Goal: Task Accomplishment & Management: Manage account settings

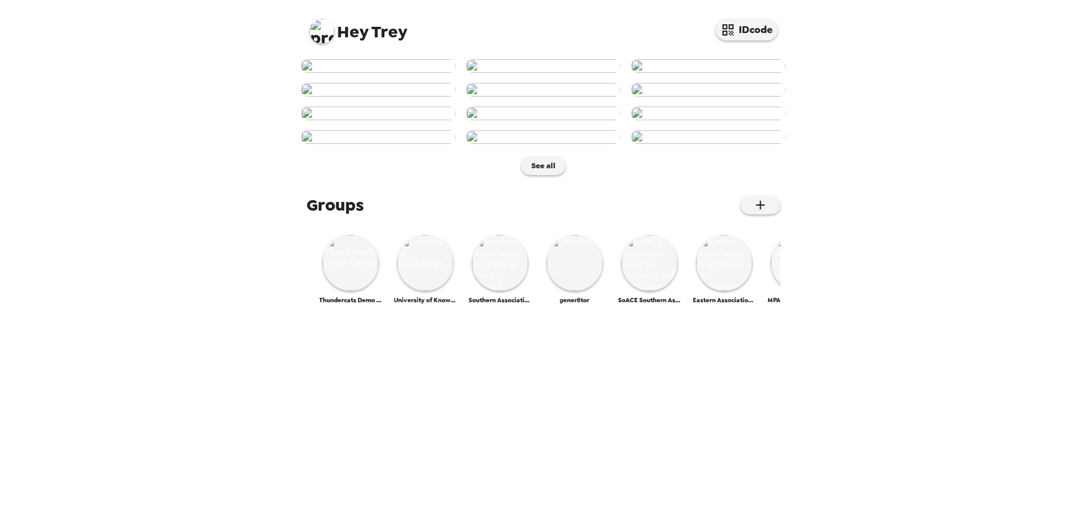
click at [329, 34] on img at bounding box center [321, 31] width 25 height 25
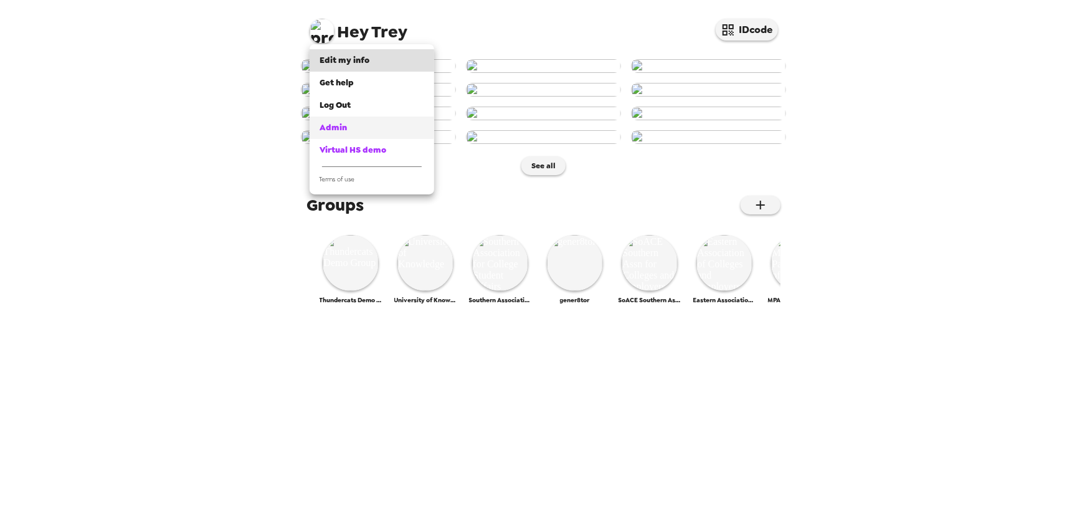
click at [348, 125] on div "Admin" at bounding box center [371, 127] width 105 height 12
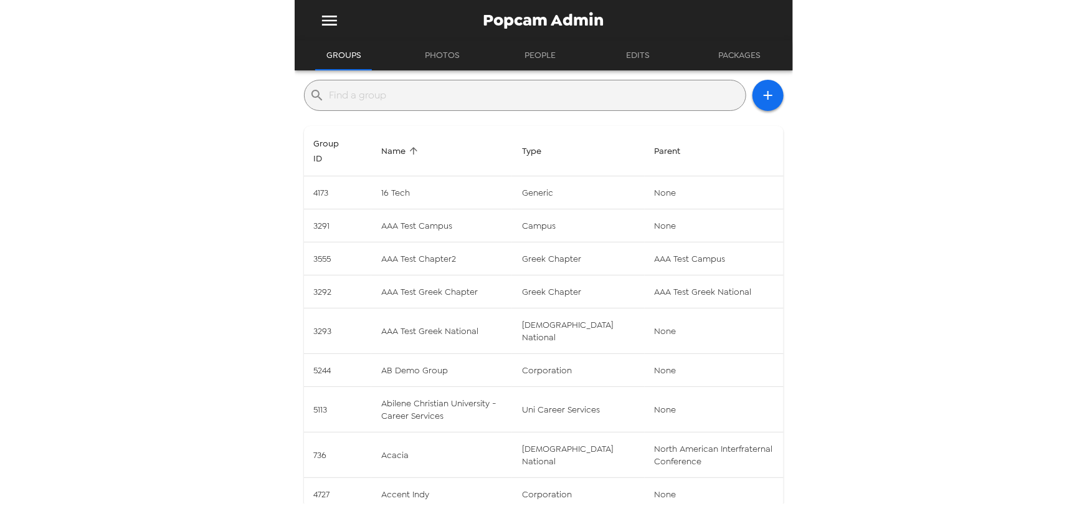
drag, startPoint x: 440, startPoint y: 84, endPoint x: 440, endPoint y: 91, distance: 6.9
click at [439, 84] on div "​" at bounding box center [525, 95] width 442 height 31
click at [441, 94] on input "text" at bounding box center [534, 95] width 411 height 20
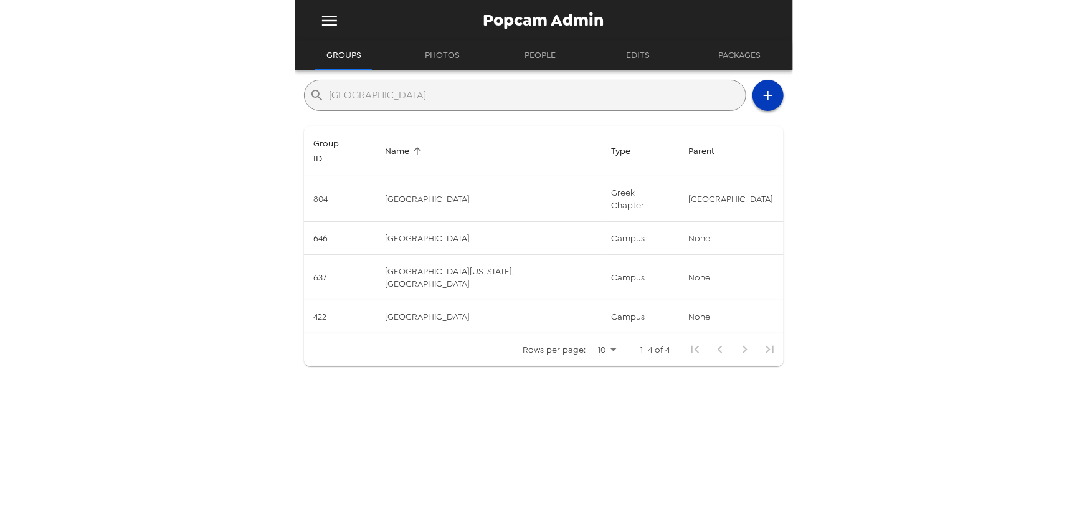
type input "[GEOGRAPHIC_DATA]"
click at [765, 103] on button "button" at bounding box center [767, 95] width 31 height 31
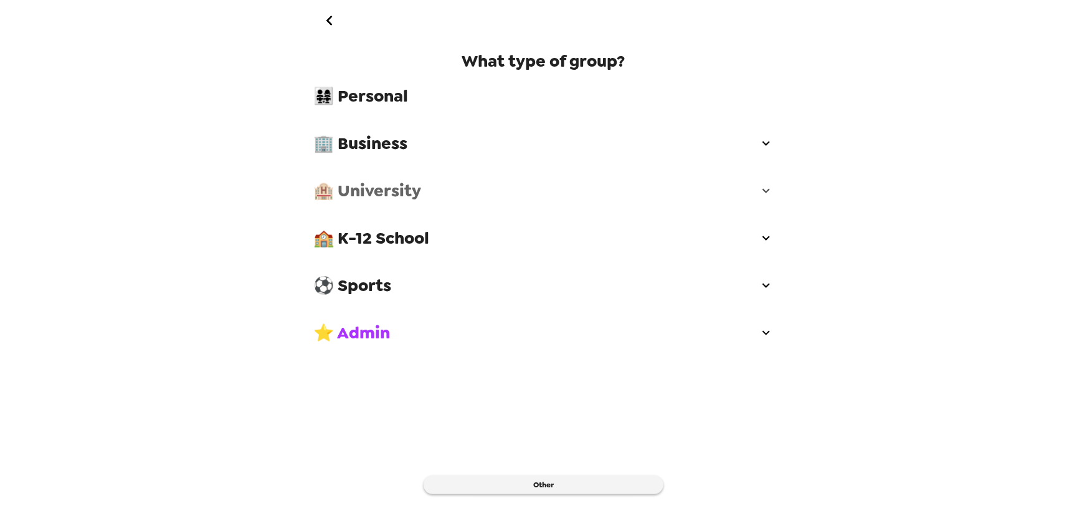
click at [451, 189] on span "🏨 University" at bounding box center [536, 190] width 445 height 22
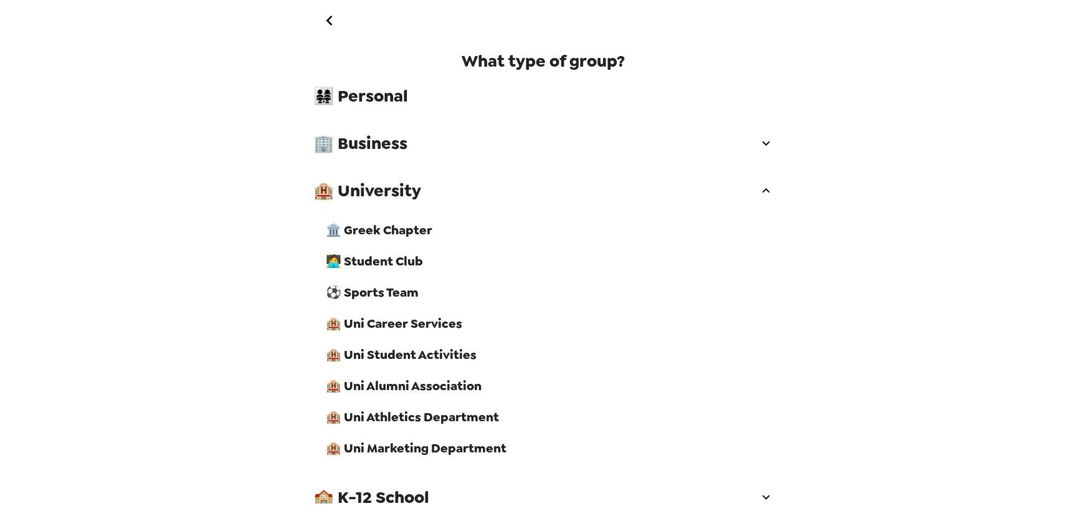
click at [424, 331] on span "🏨 Uni Career Services" at bounding box center [549, 323] width 447 height 16
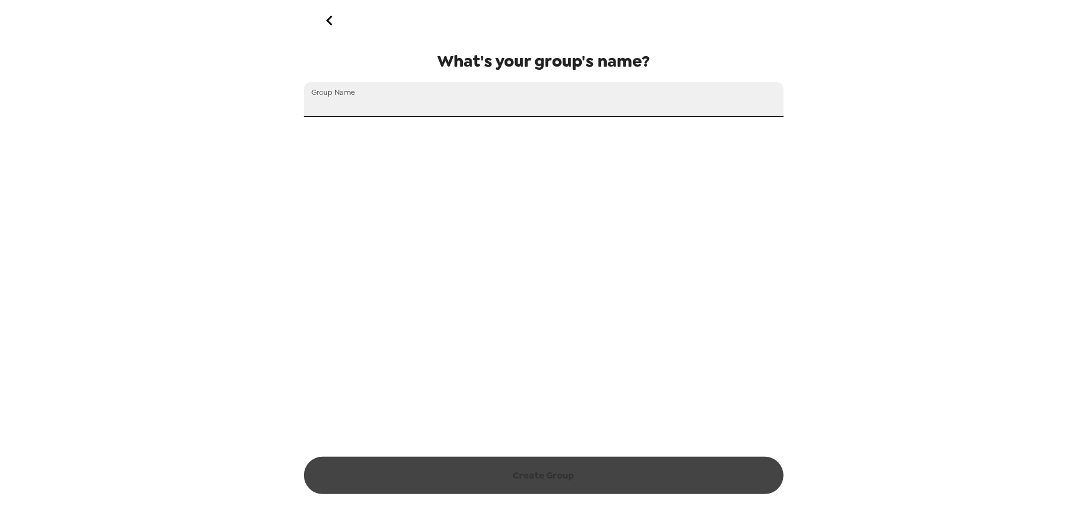
click at [437, 97] on input "Group Name" at bounding box center [543, 99] width 479 height 35
click at [402, 108] on input "Group Name" at bounding box center [543, 99] width 479 height 35
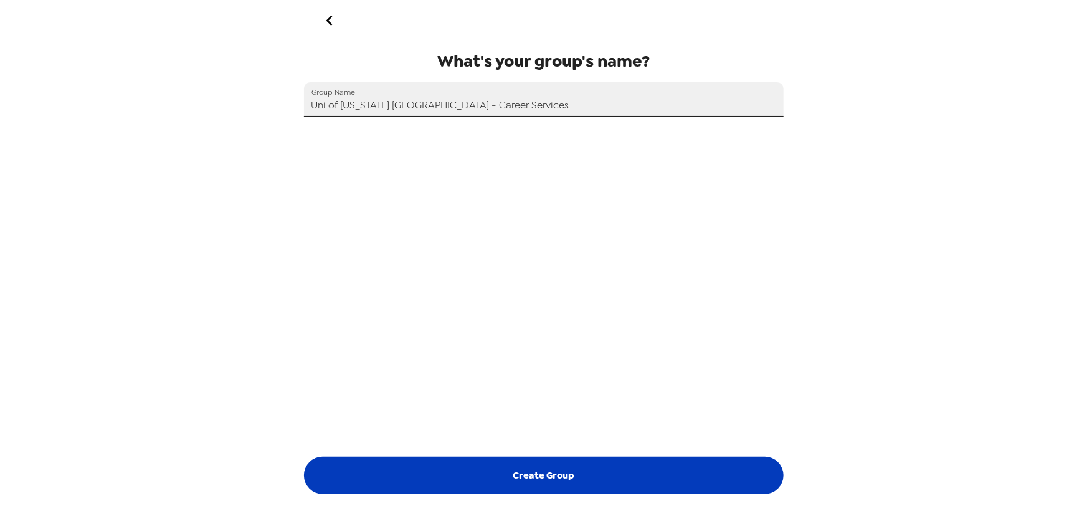
type input "Uni of California San Diego - Career Services"
click at [541, 471] on button "Create Group" at bounding box center [543, 474] width 479 height 37
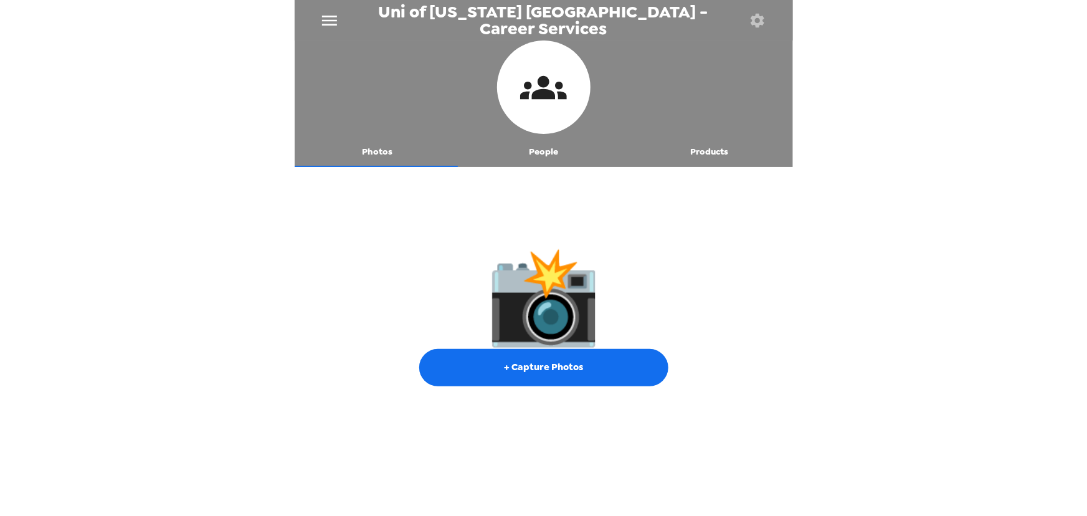
click at [758, 10] on button "button" at bounding box center [757, 20] width 40 height 40
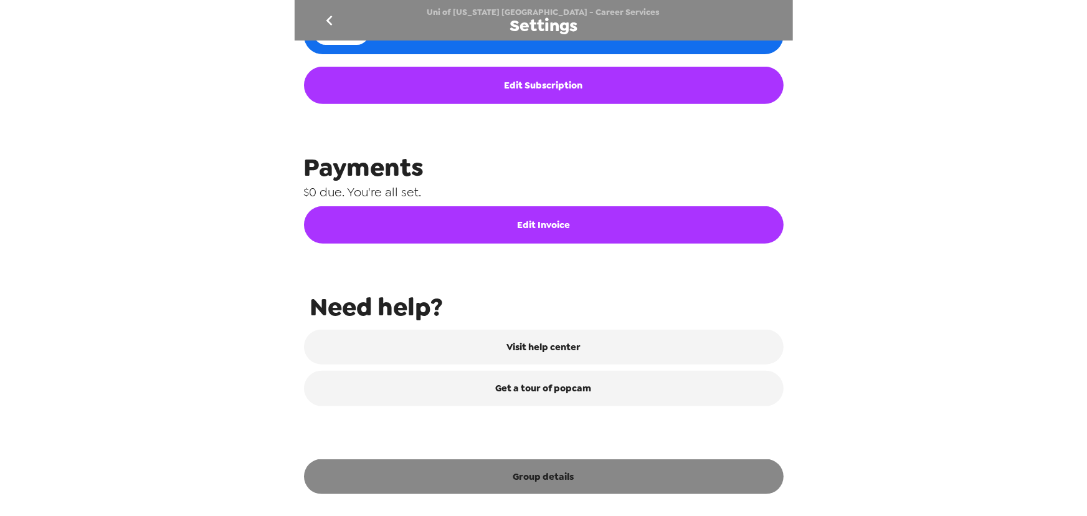
click at [567, 476] on button "Group details" at bounding box center [543, 476] width 479 height 35
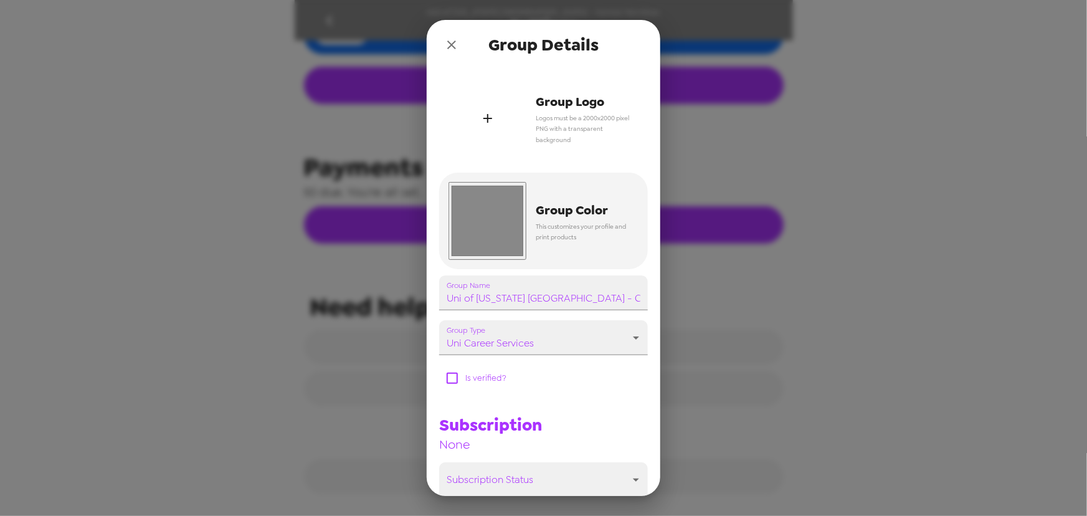
click at [488, 138] on div "button" at bounding box center [487, 118] width 78 height 78
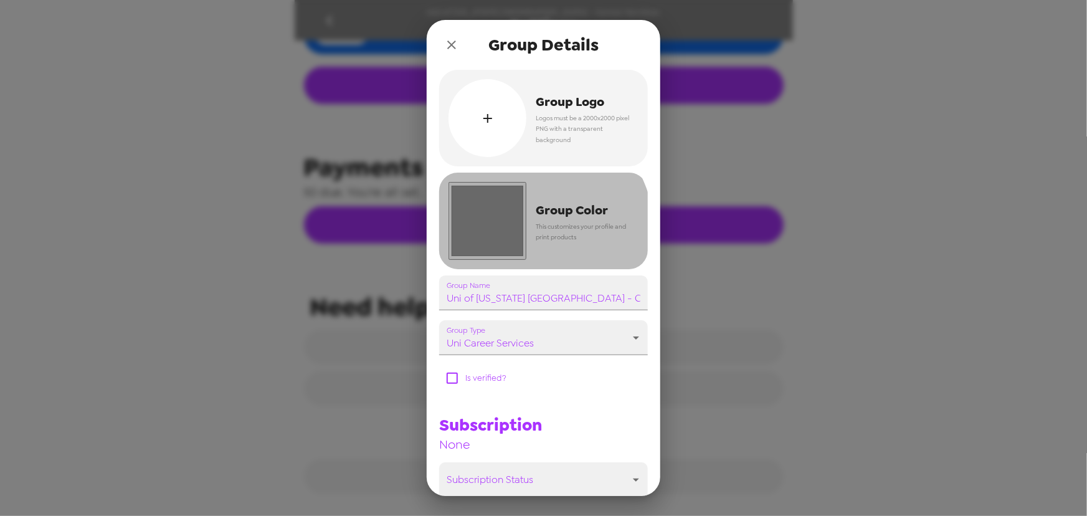
drag, startPoint x: 501, startPoint y: 243, endPoint x: 496, endPoint y: 253, distance: 10.9
click at [501, 242] on input "#888888" at bounding box center [487, 221] width 78 height 78
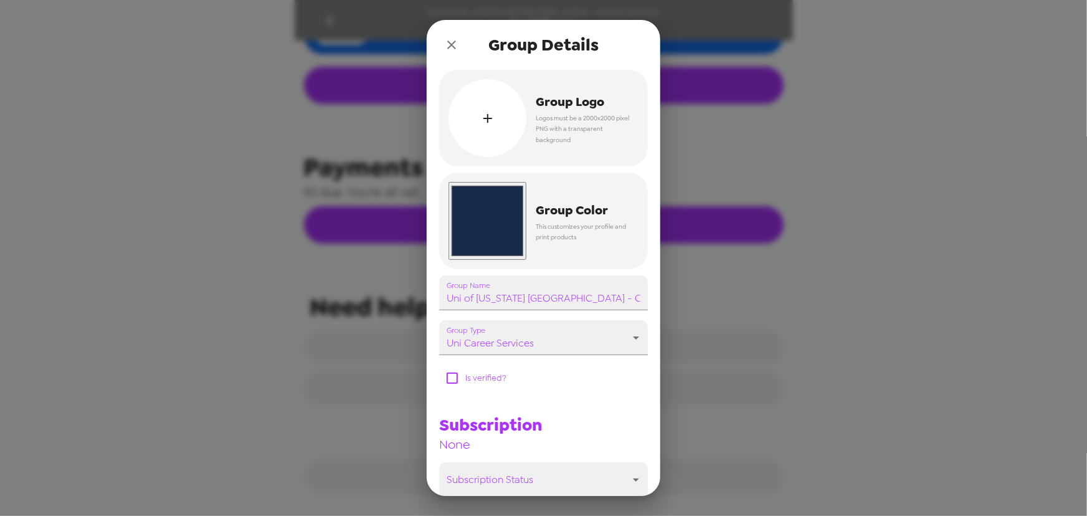
type input "#182b49"
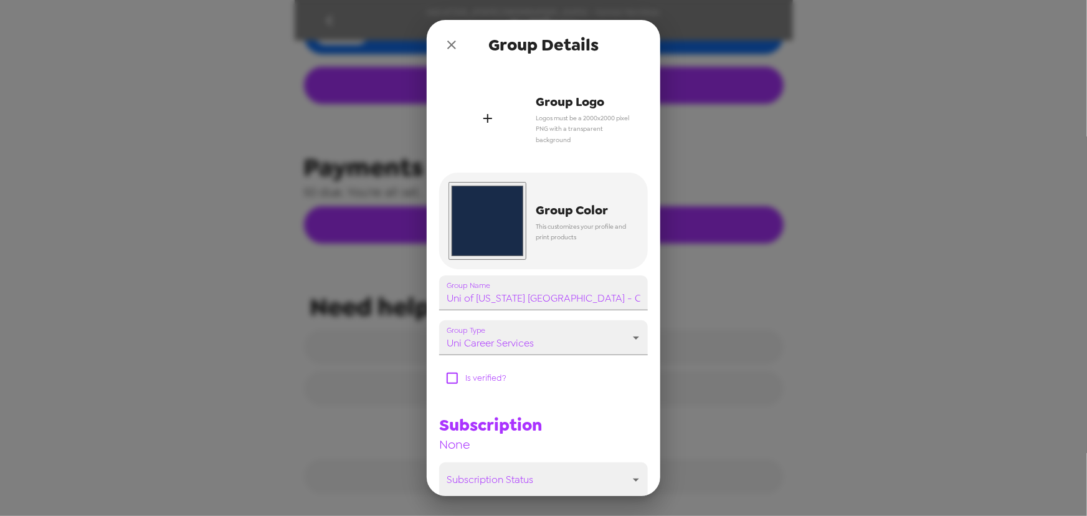
click at [517, 117] on div "button" at bounding box center [487, 118] width 78 height 78
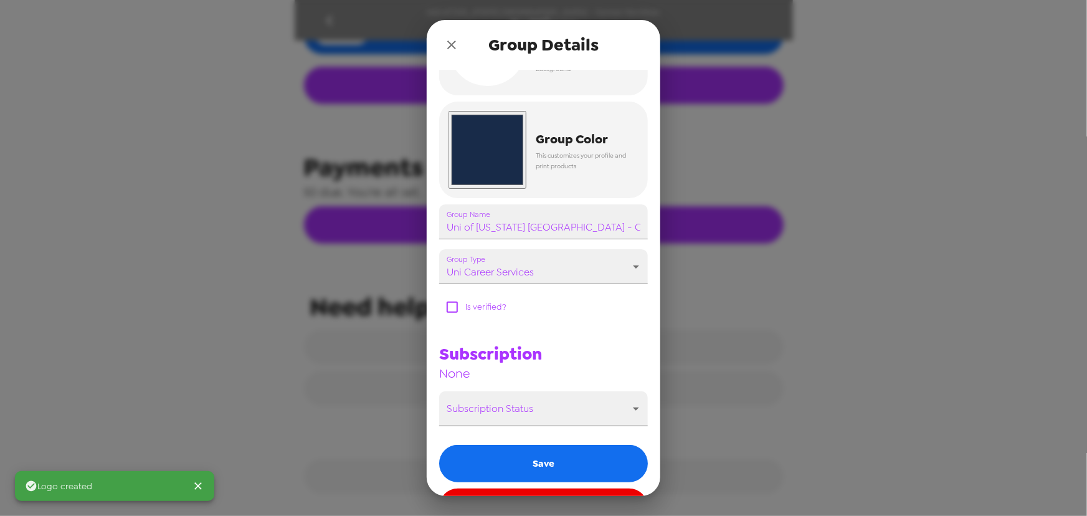
scroll to position [112, 0]
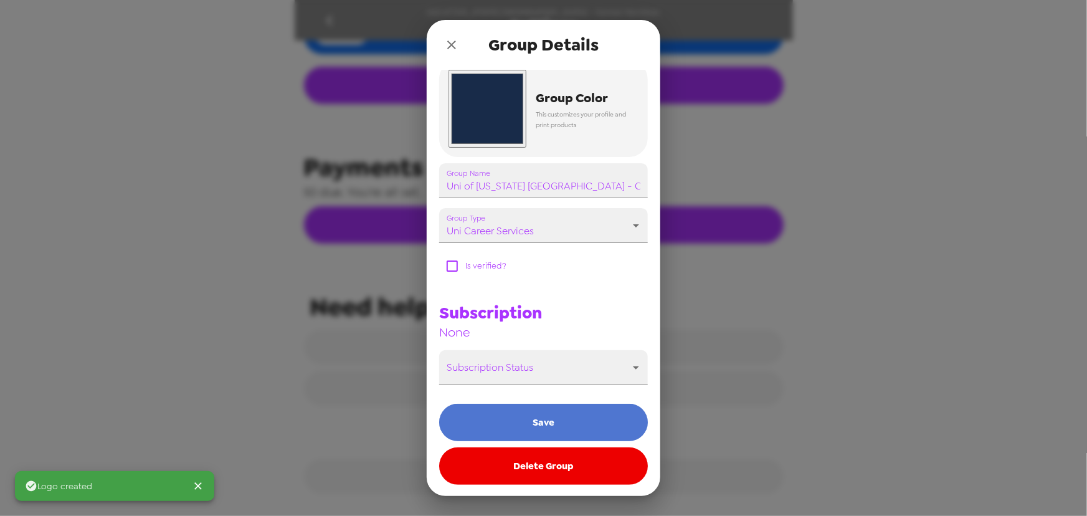
click at [548, 431] on button "Save" at bounding box center [543, 422] width 209 height 37
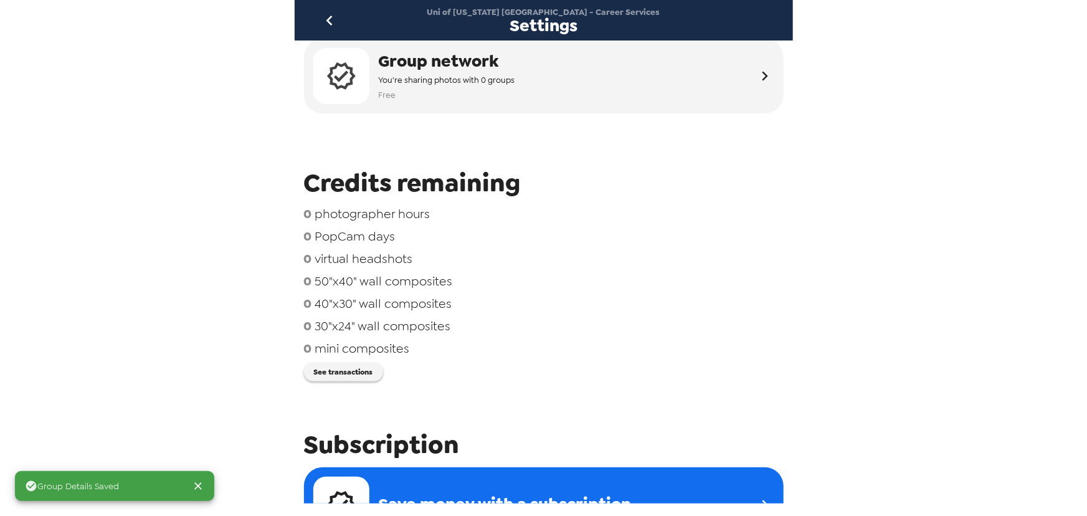
scroll to position [0, 0]
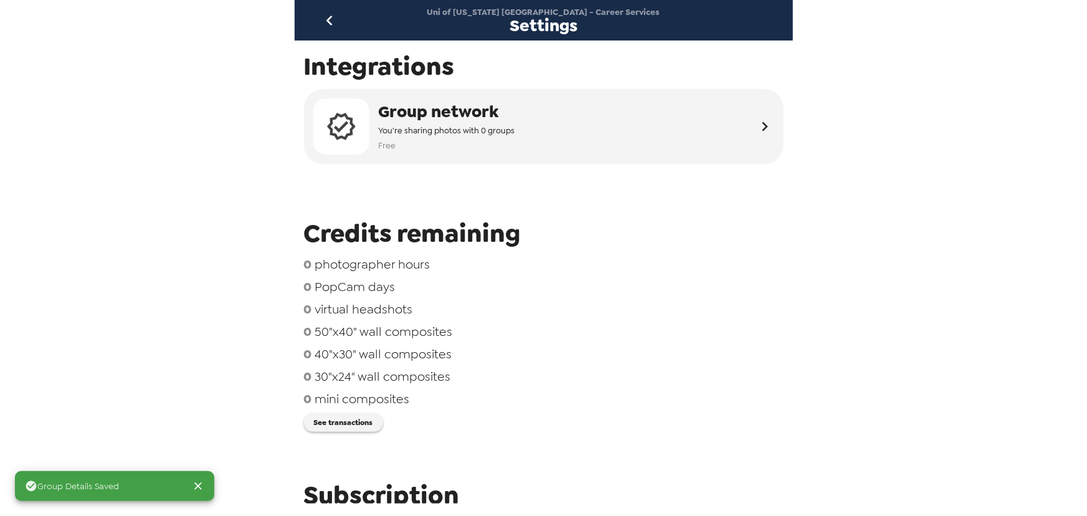
click at [331, 9] on button "go back" at bounding box center [329, 20] width 40 height 40
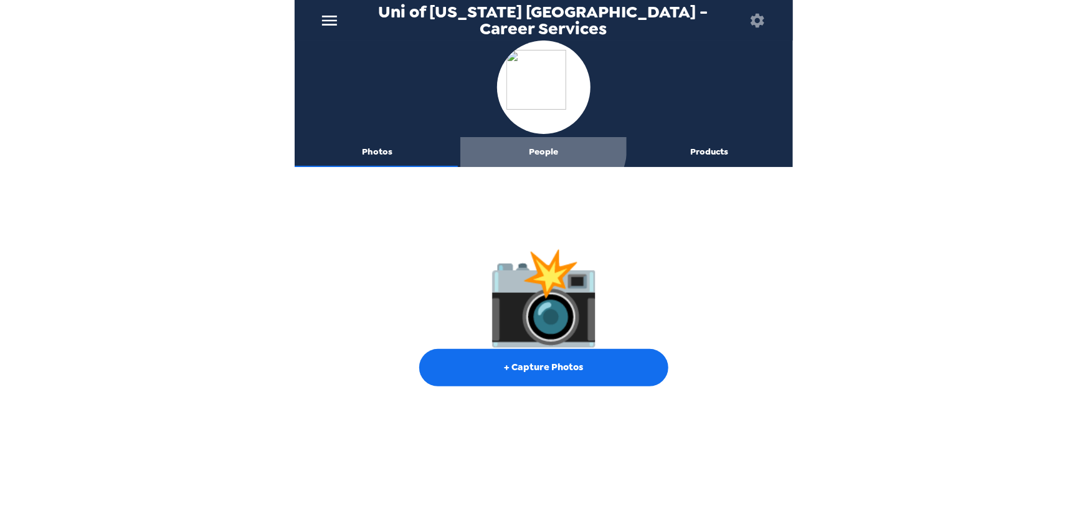
drag, startPoint x: 531, startPoint y: 141, endPoint x: 560, endPoint y: 164, distance: 37.2
click at [532, 141] on button "People" at bounding box center [543, 152] width 166 height 30
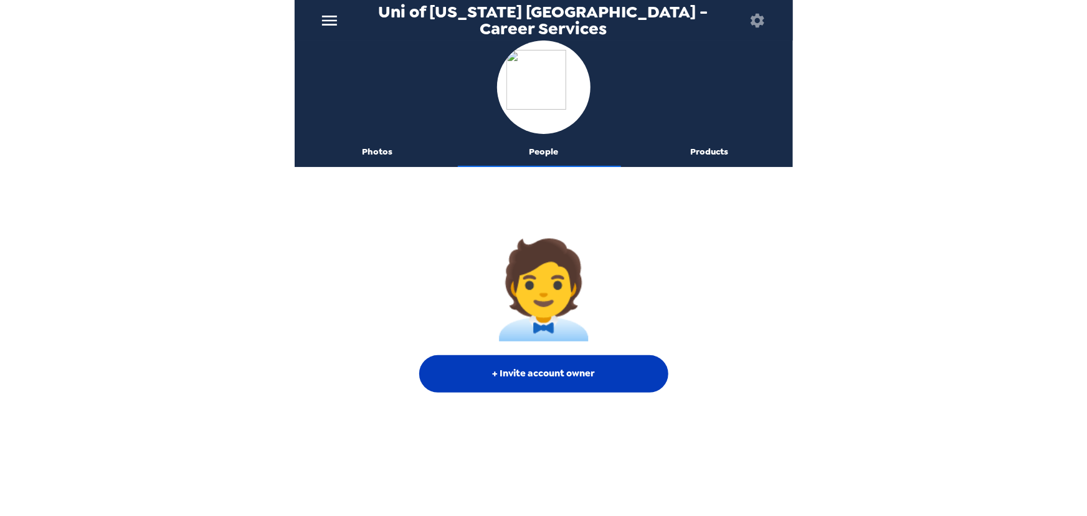
click at [549, 380] on button "+ Invite account owner" at bounding box center [543, 373] width 249 height 37
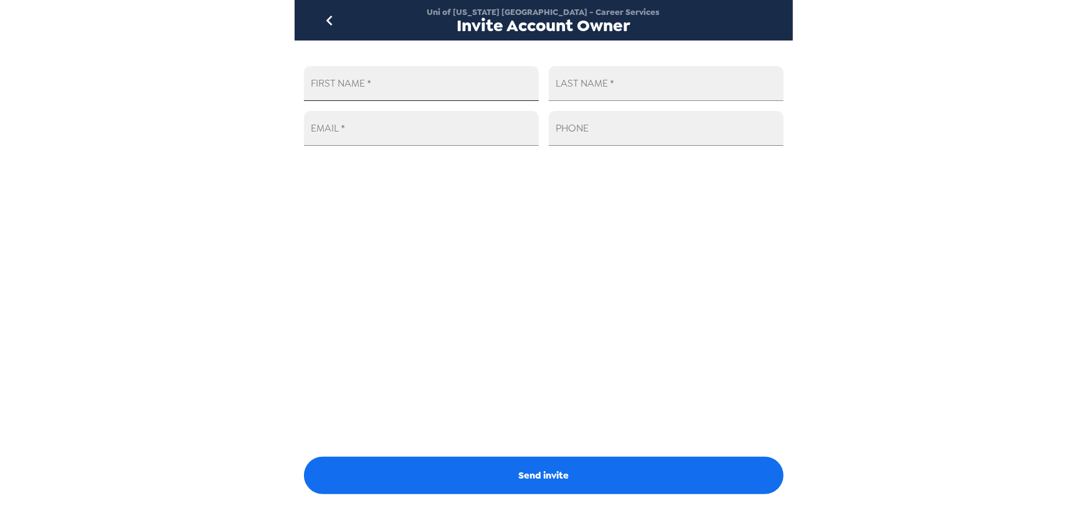
click at [445, 93] on input "FIRST NAME   *" at bounding box center [421, 83] width 235 height 35
type input "Laura"
type input "Kiralla"
click at [454, 137] on input "EMAIL   *" at bounding box center [421, 128] width 235 height 35
paste input "lkiralla@ucsd.edu"
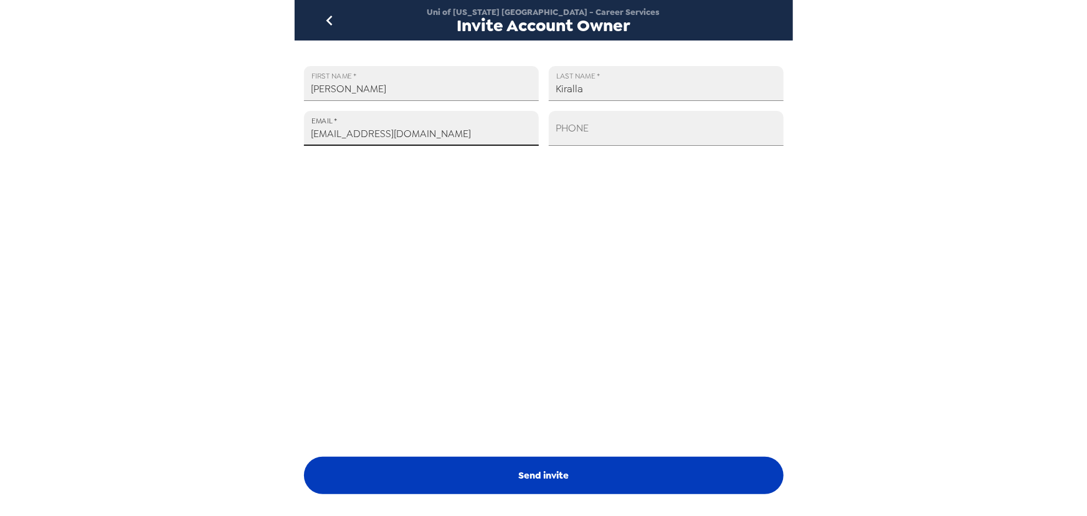
type input "lkiralla@ucsd.edu"
click at [523, 473] on button "Send invite" at bounding box center [543, 474] width 479 height 37
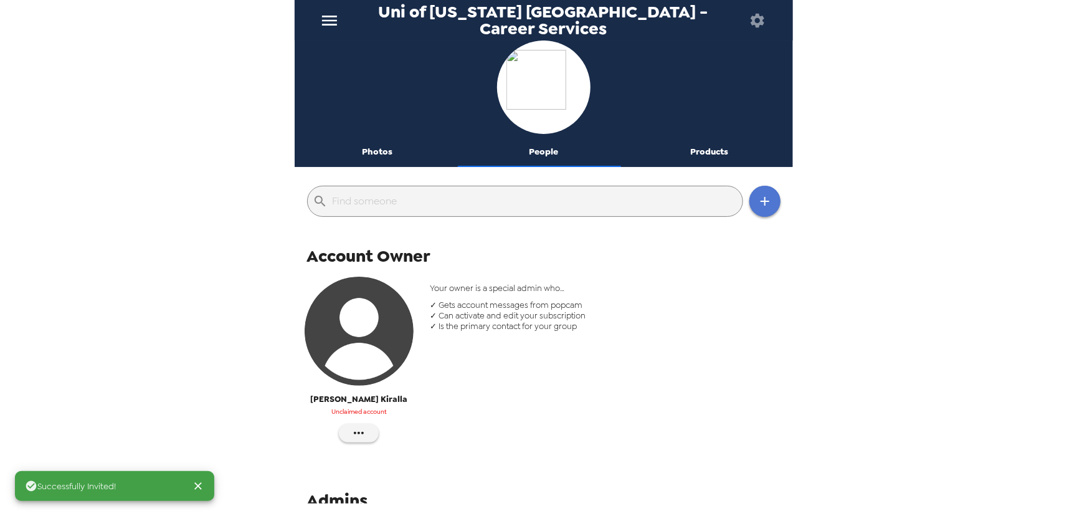
click at [757, 196] on icon "button" at bounding box center [764, 201] width 15 height 15
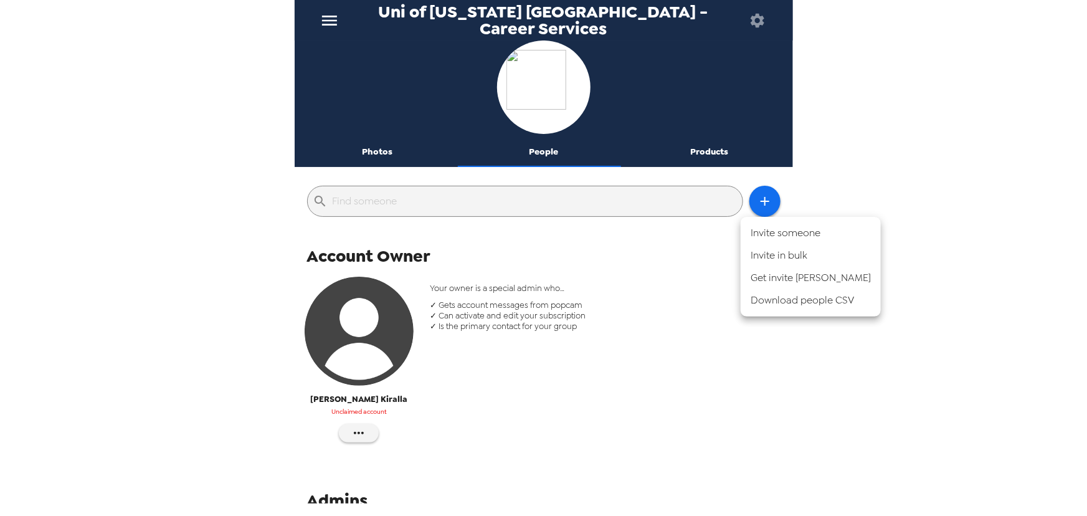
click at [828, 236] on li "Invite someone" at bounding box center [810, 233] width 140 height 22
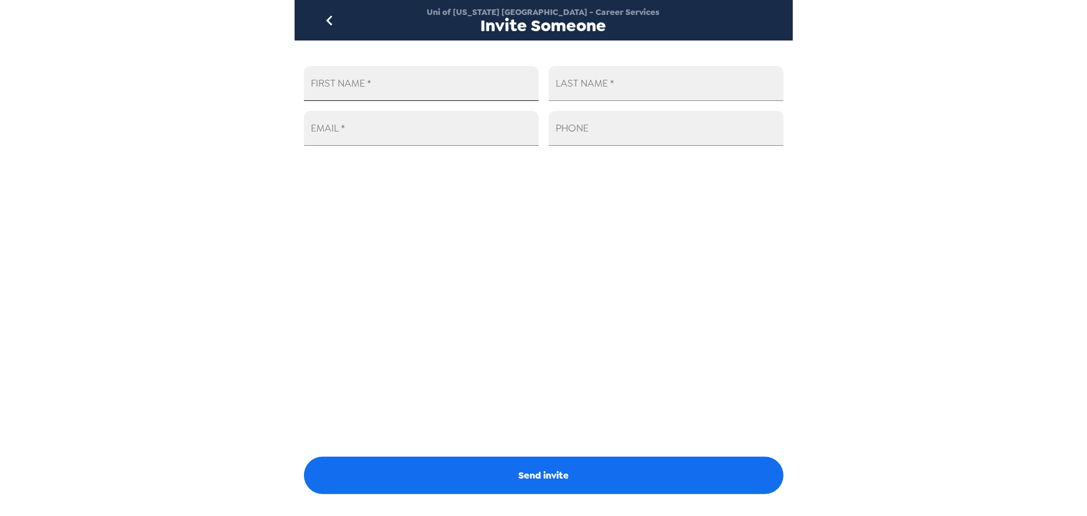
click at [409, 85] on input "FIRST NAME   *" at bounding box center [421, 83] width 235 height 35
type input "Lorena"
type input "Quiroz"
paste input "lquiroz@ucsd.edu"
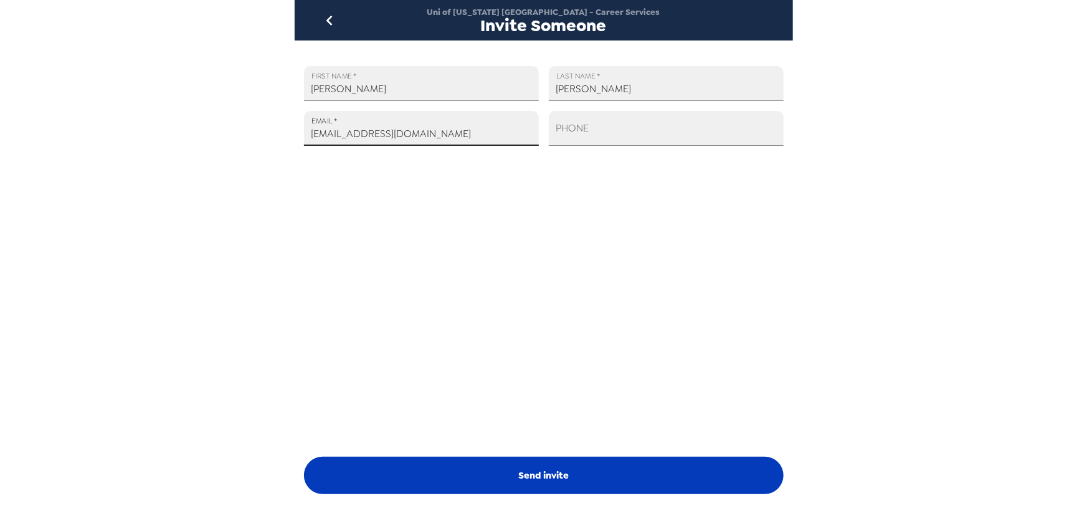
type input "lquiroz@ucsd.edu"
click at [643, 480] on button "Send invite" at bounding box center [543, 474] width 479 height 37
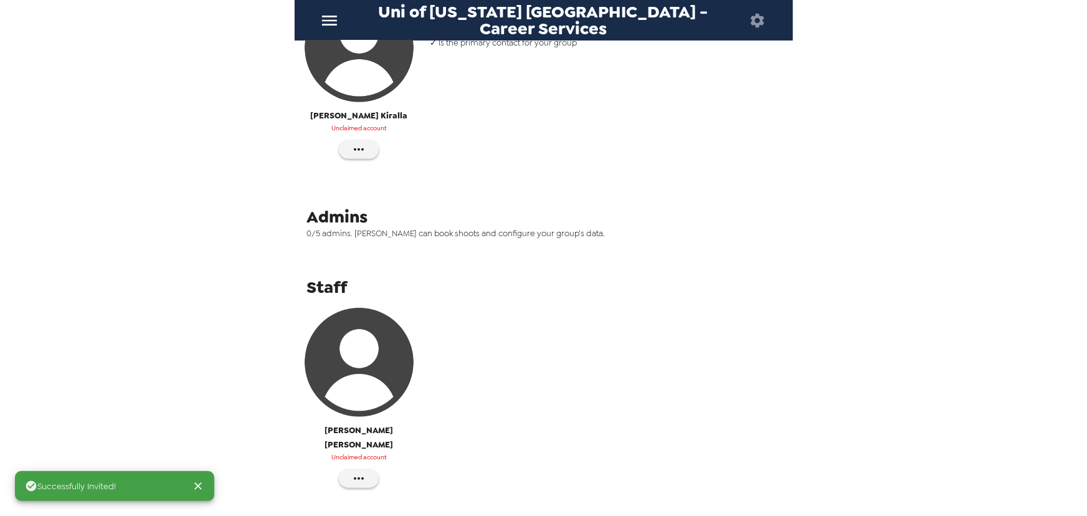
scroll to position [296, 0]
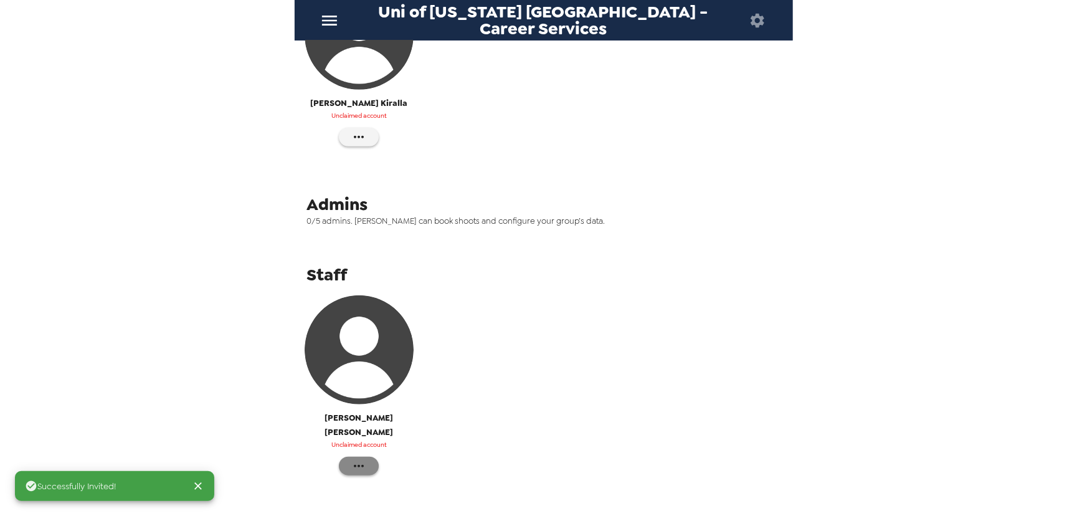
click at [368, 456] on button "button" at bounding box center [359, 465] width 40 height 19
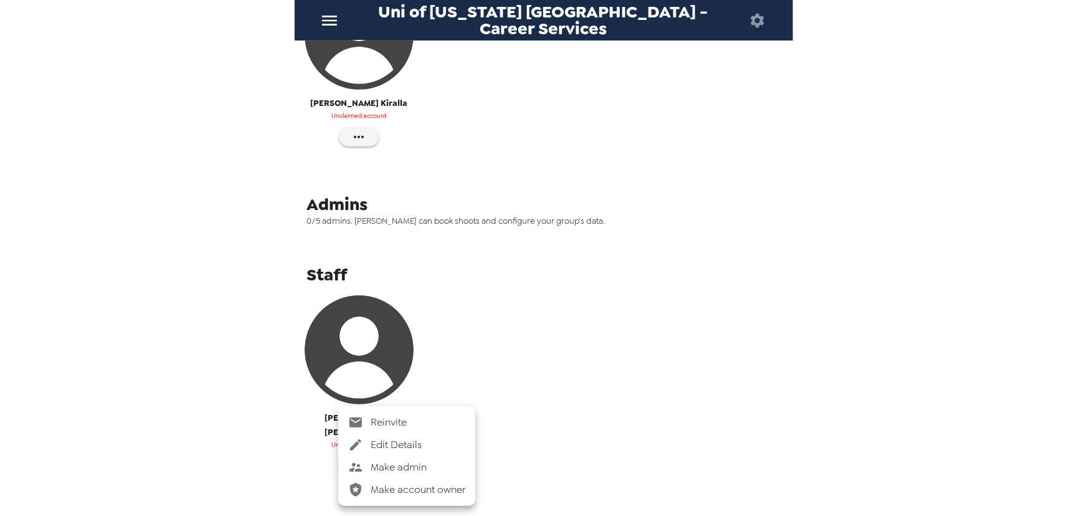
drag, startPoint x: 423, startPoint y: 470, endPoint x: 423, endPoint y: 460, distance: 10.6
click at [423, 460] on span "Make admin" at bounding box center [418, 467] width 95 height 15
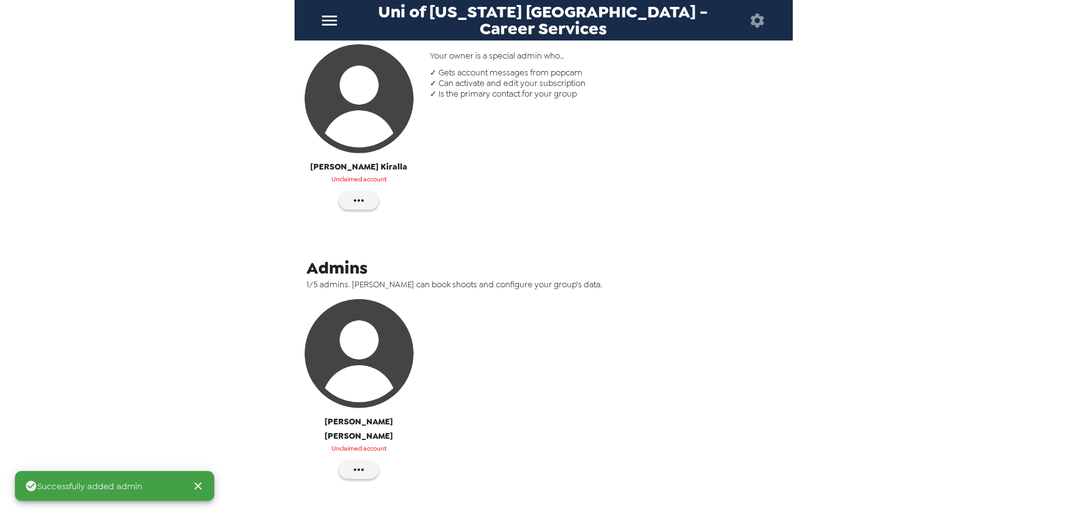
scroll to position [126, 0]
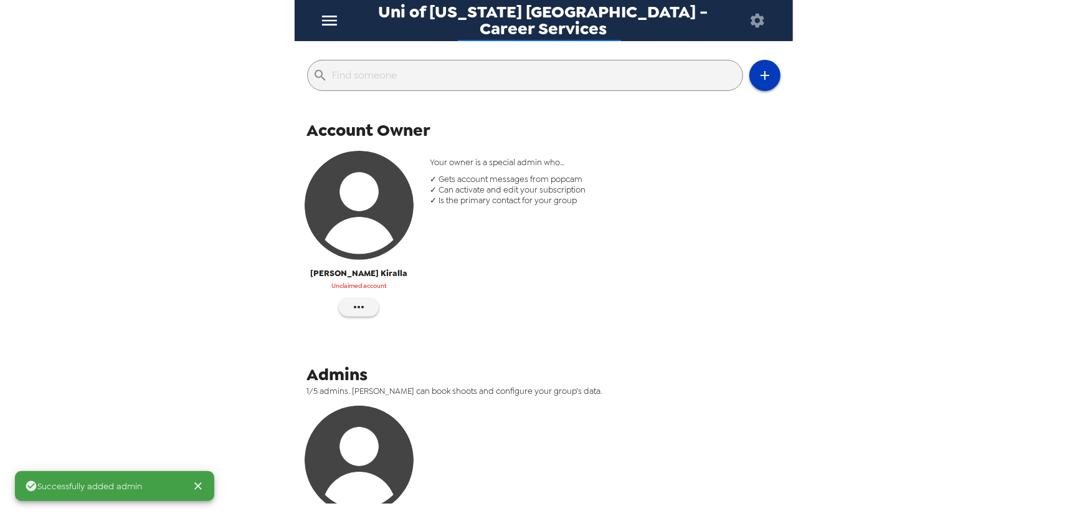
click at [757, 84] on button "button" at bounding box center [764, 75] width 31 height 31
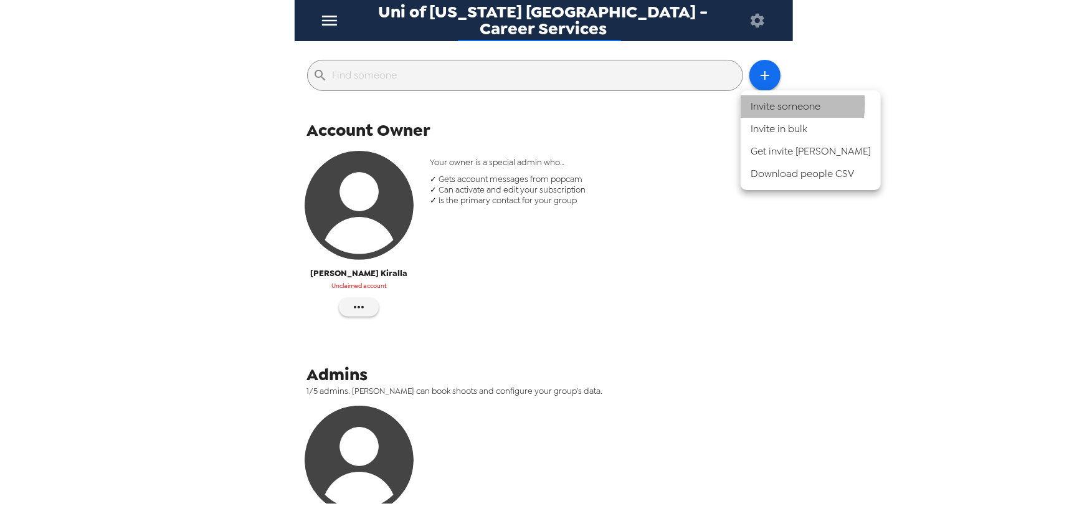
click at [782, 104] on li "Invite someone" at bounding box center [810, 106] width 140 height 22
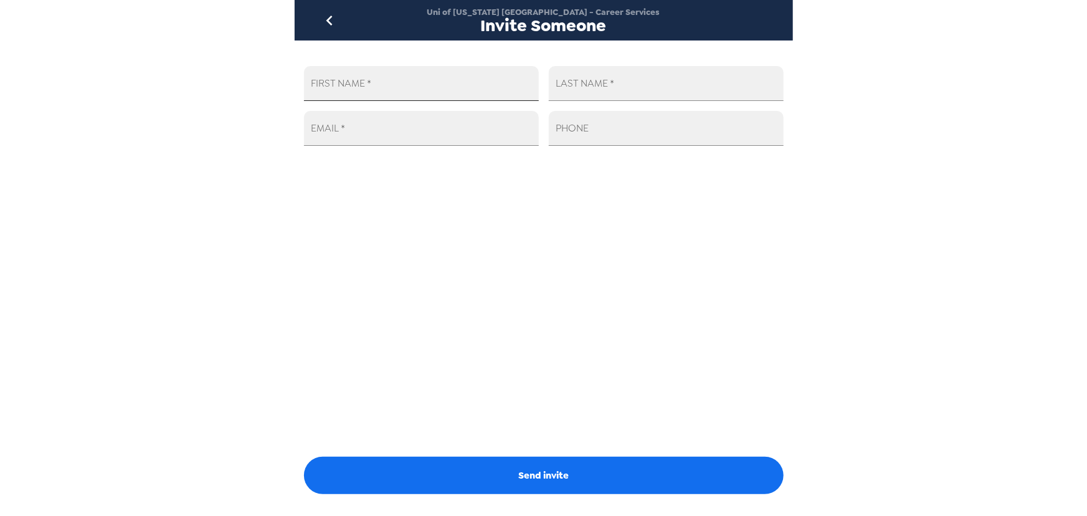
click at [410, 77] on input "FIRST NAME   *" at bounding box center [421, 83] width 235 height 35
type input "Michael"
type input "Stromayer"
paste input "mstromayer@ucsd.edu"
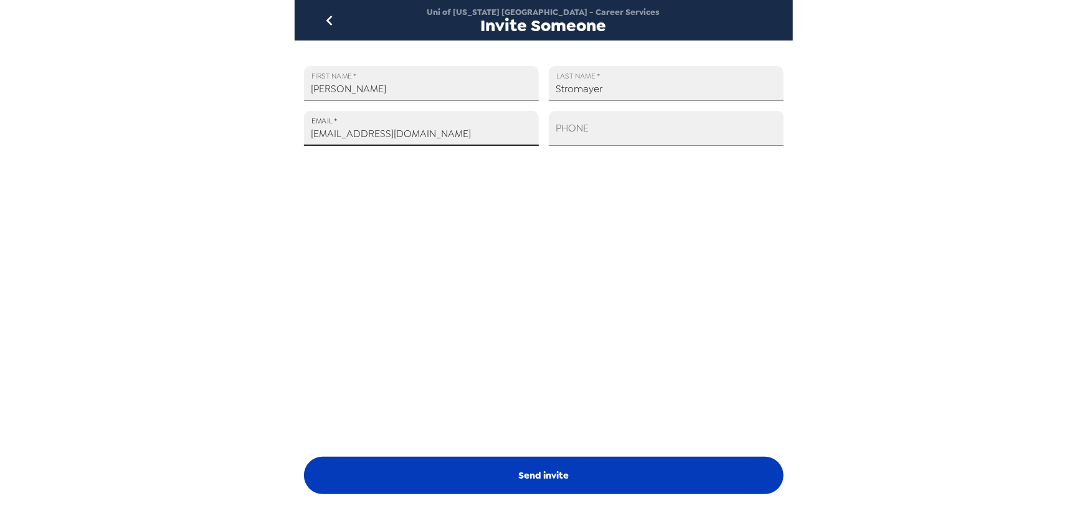
type input "mstromayer@ucsd.edu"
click at [608, 474] on button "Send invite" at bounding box center [543, 474] width 479 height 37
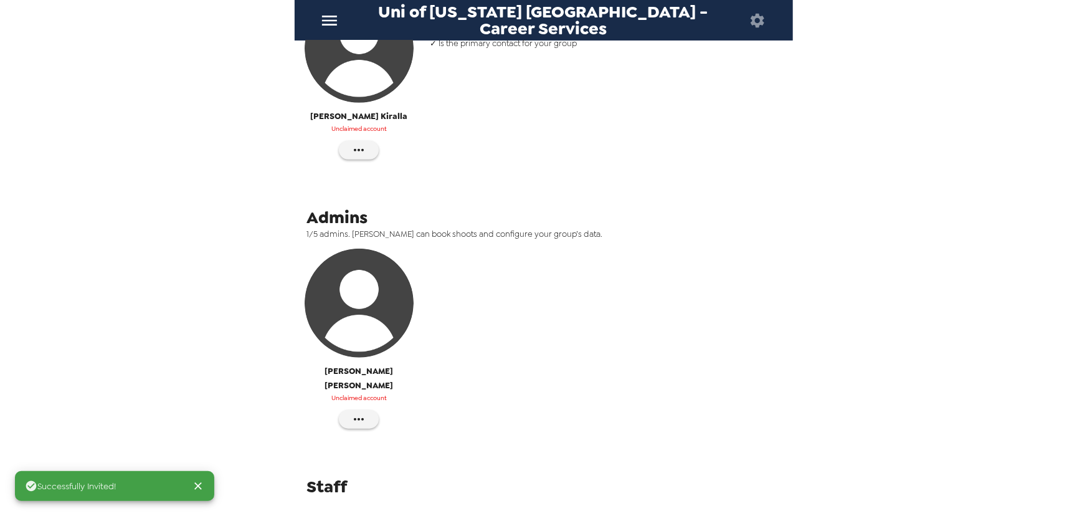
scroll to position [480, 0]
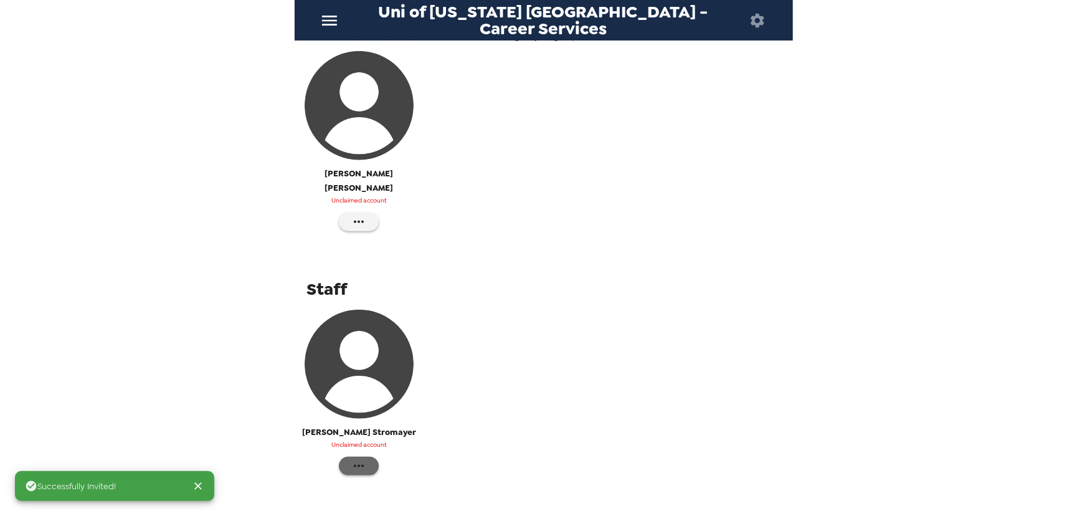
click at [359, 458] on icon "button" at bounding box center [358, 465] width 15 height 15
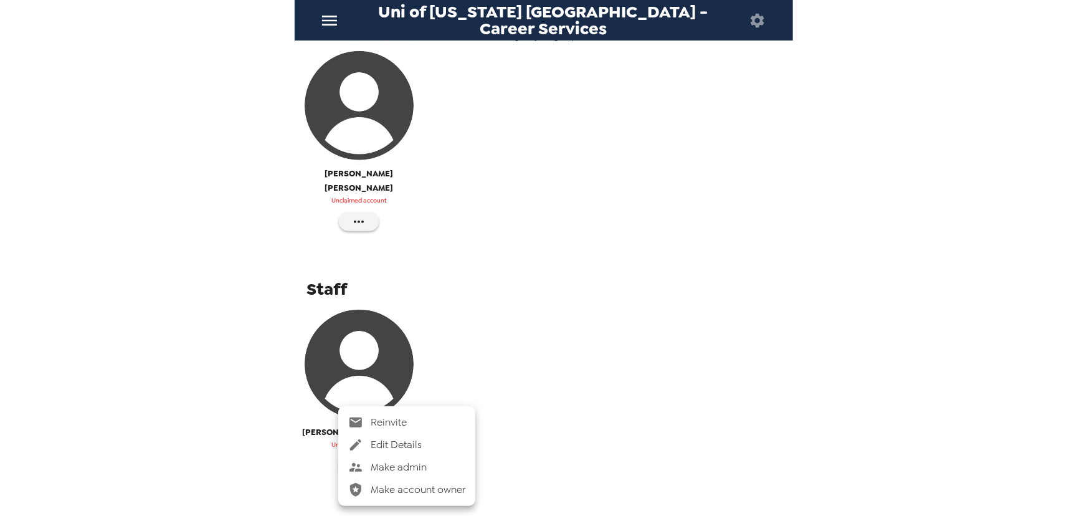
click at [458, 468] on span "Make admin" at bounding box center [418, 467] width 95 height 15
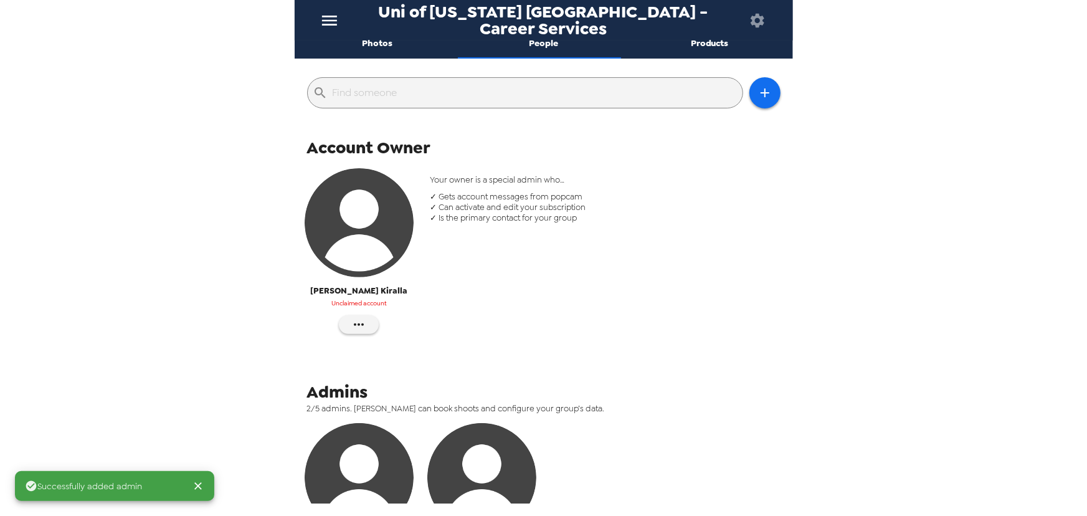
scroll to position [0, 0]
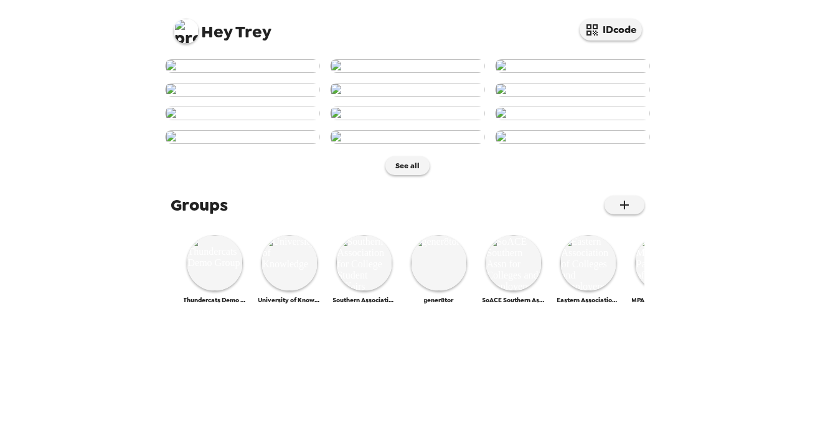
click at [186, 31] on img at bounding box center [186, 31] width 25 height 25
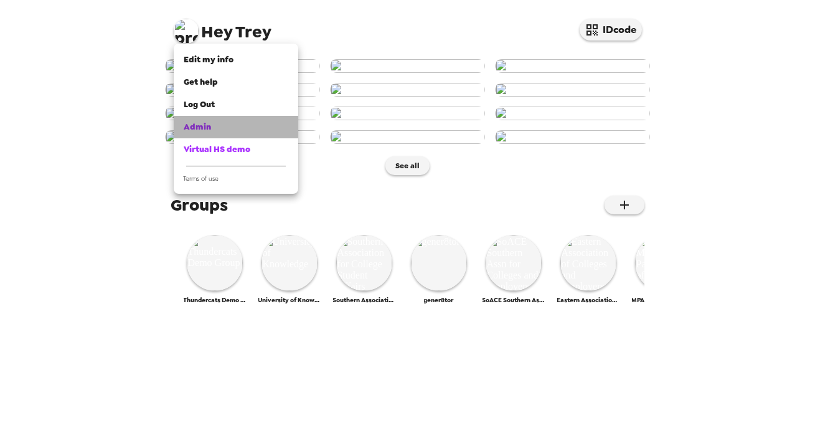
click at [216, 128] on div "Admin" at bounding box center [236, 127] width 105 height 12
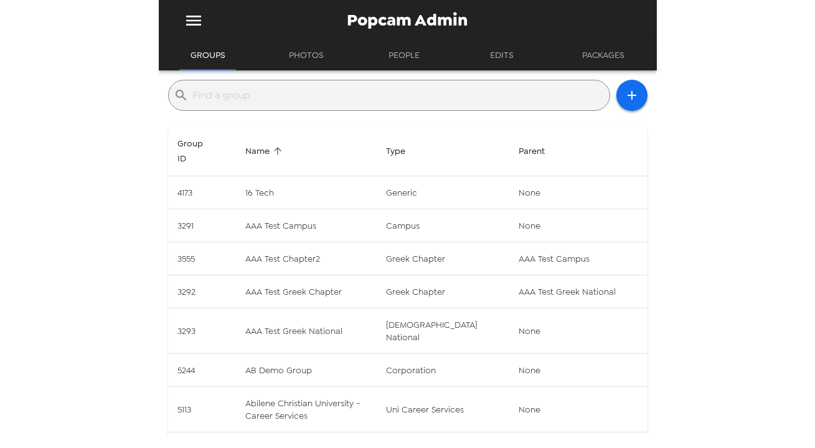
click at [303, 102] on input "text" at bounding box center [399, 95] width 411 height 20
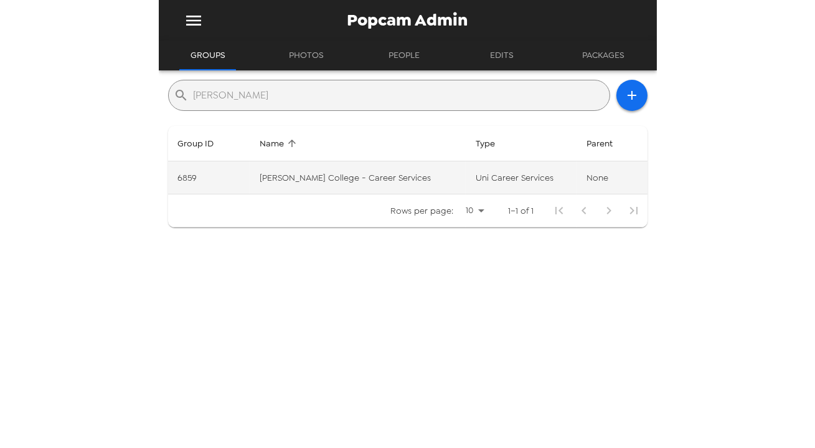
type input "[PERSON_NAME]"
click at [358, 178] on td "[PERSON_NAME] College - Career Services" at bounding box center [358, 177] width 217 height 33
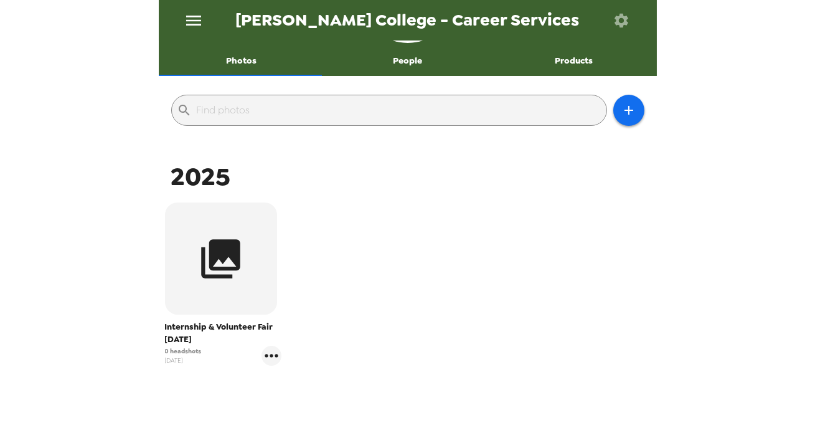
scroll to position [113, 0]
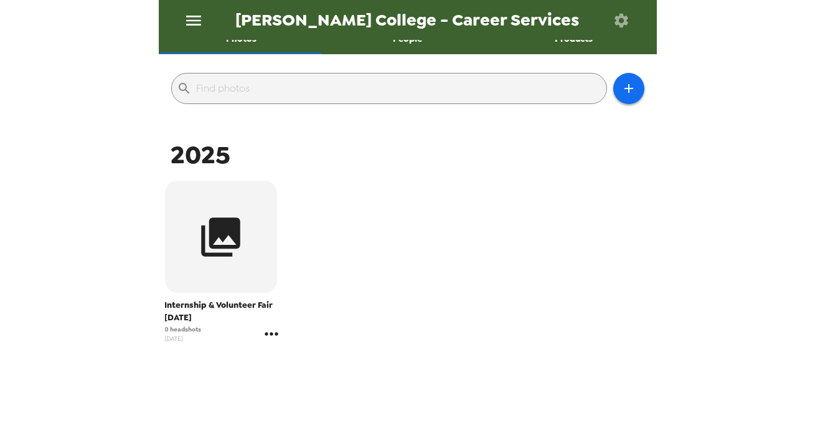
click at [270, 337] on icon "gallery menu" at bounding box center [272, 334] width 20 height 20
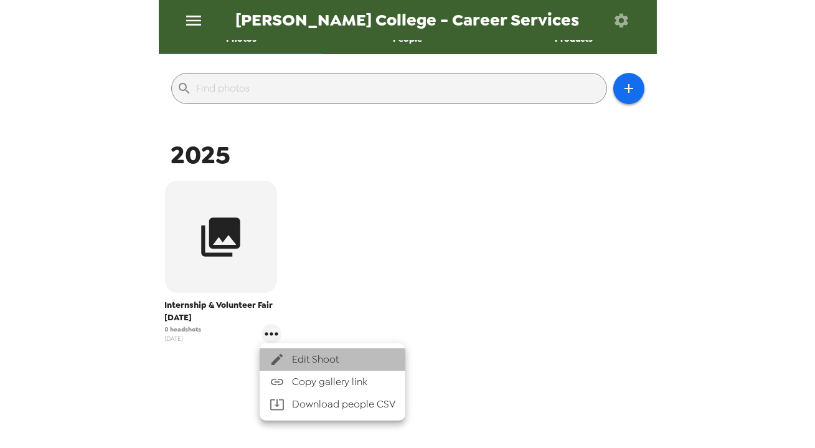
click at [300, 356] on span "Edit Shoot" at bounding box center [343, 359] width 103 height 15
